Goal: Communication & Community: Answer question/provide support

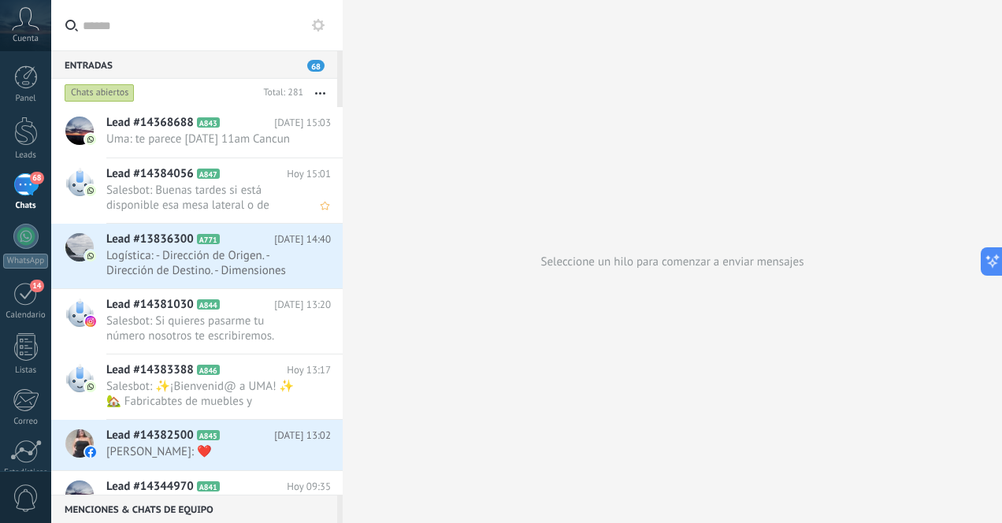
scroll to position [177, 0]
click at [267, 213] on span "Salesbot: Buenas tardes si está disponible esa mesa lateral o de arrimo. Lo que…" at bounding box center [203, 198] width 195 height 30
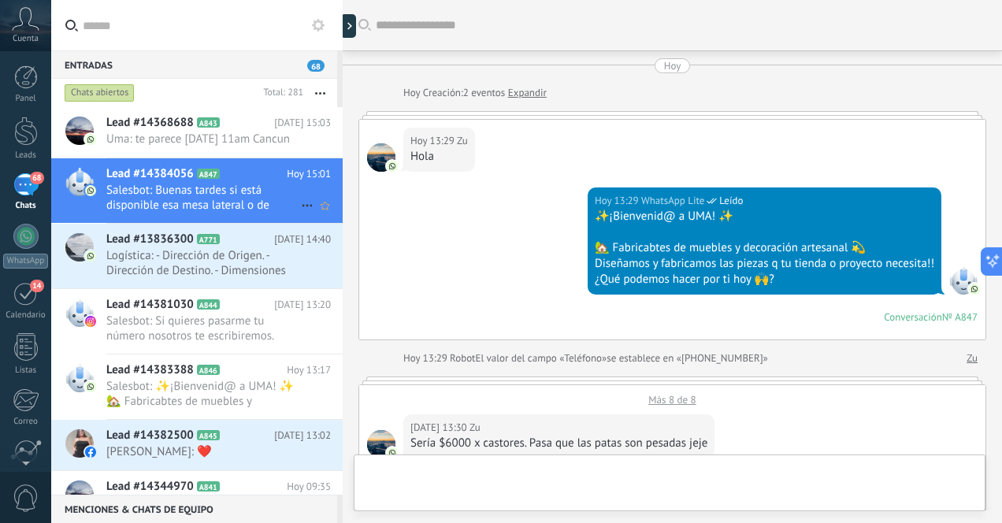
scroll to position [873, 0]
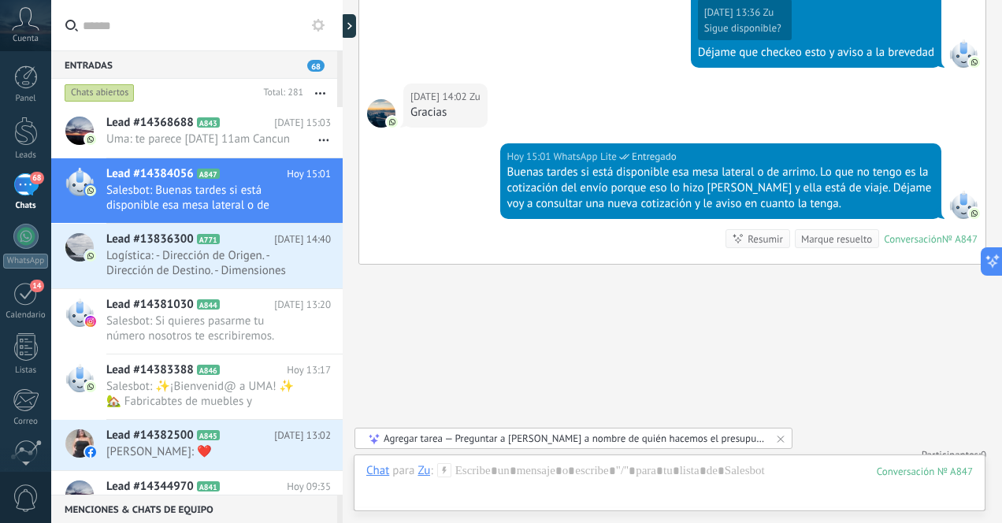
click at [26, 183] on div "68" at bounding box center [25, 184] width 25 height 23
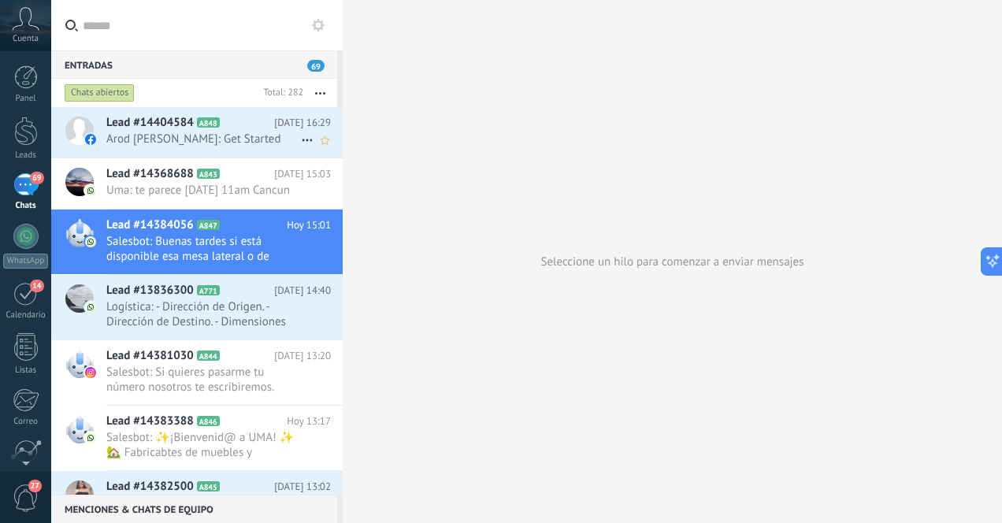
click at [248, 132] on span "Arod [PERSON_NAME]: Get Started" at bounding box center [203, 139] width 195 height 15
